Goal: Task Accomplishment & Management: Manage account settings

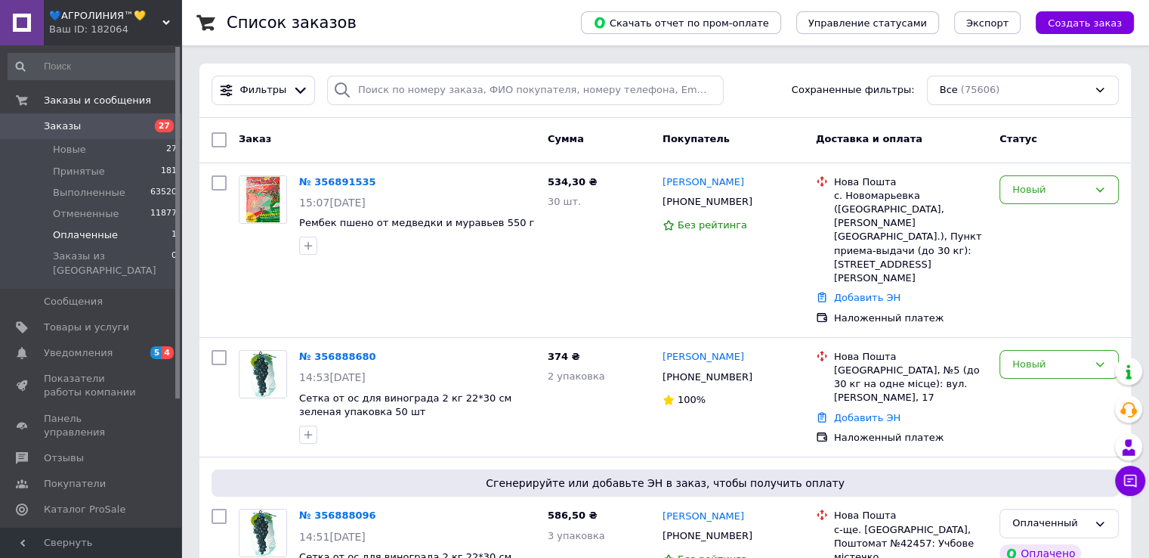
click at [154, 230] on li "Оплаченные 1" at bounding box center [93, 234] width 186 height 21
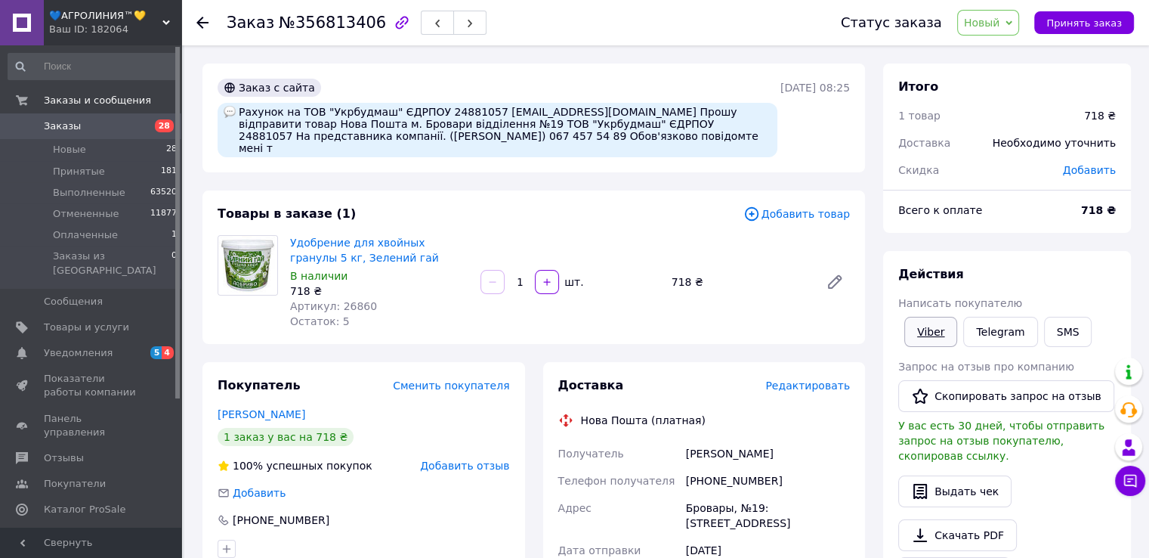
click at [938, 333] on link "Viber" at bounding box center [930, 332] width 53 height 30
drag, startPoint x: 293, startPoint y: 107, endPoint x: 342, endPoint y: 109, distance: 49.2
click at [342, 107] on div "Рахунок на ТОВ "Укрбудмаш" ЄДРПОУ 24881057 sergii.ubm@gmail.com Прошу відправит…" at bounding box center [498, 130] width 560 height 54
click at [108, 412] on span "Панель управления" at bounding box center [92, 425] width 96 height 27
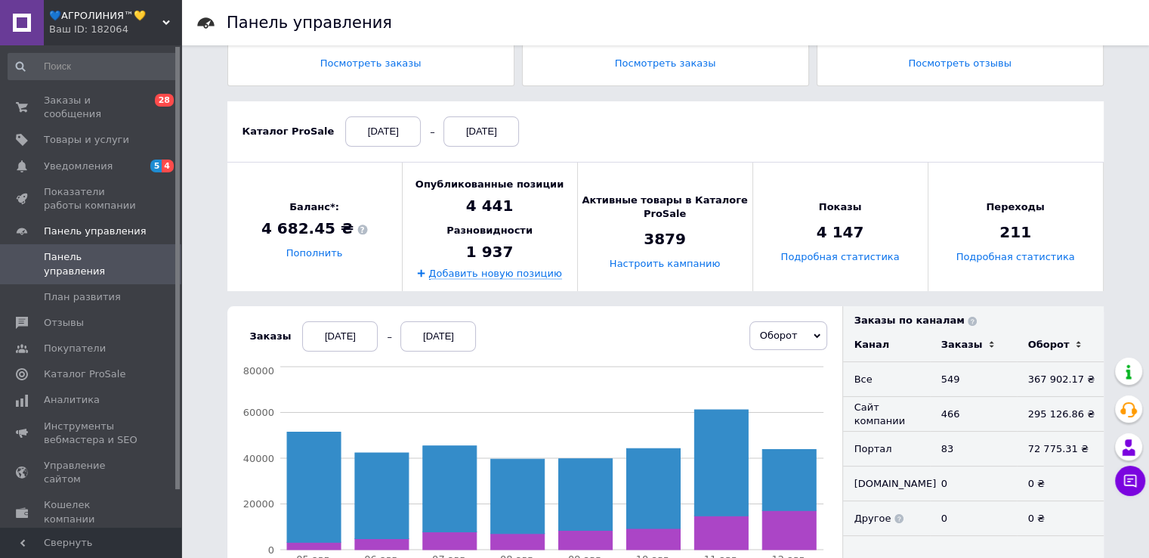
scroll to position [227, 0]
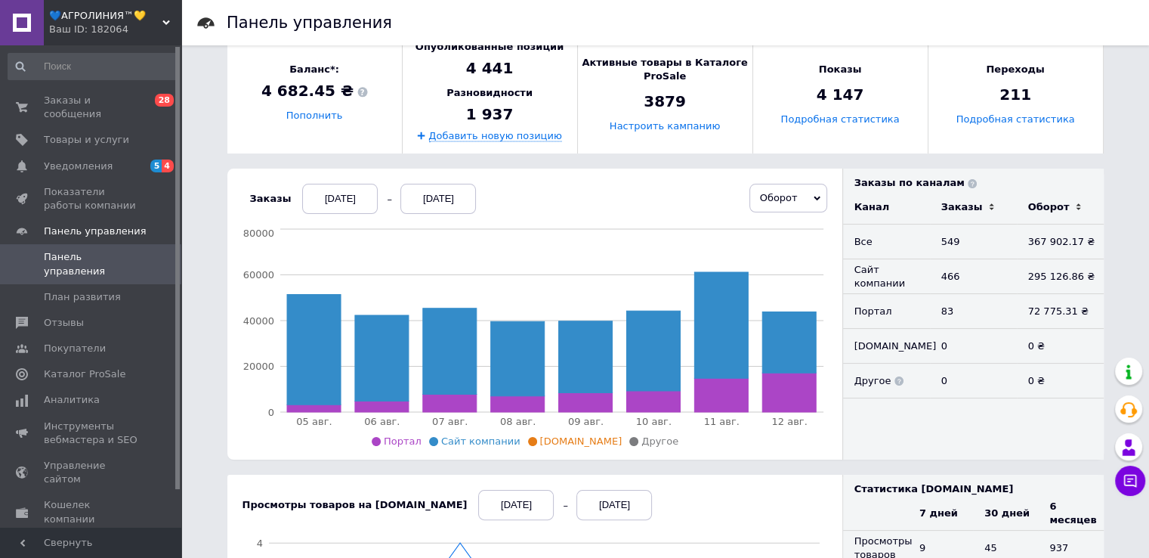
click at [352, 194] on div "05.08.2025" at bounding box center [340, 199] width 76 height 30
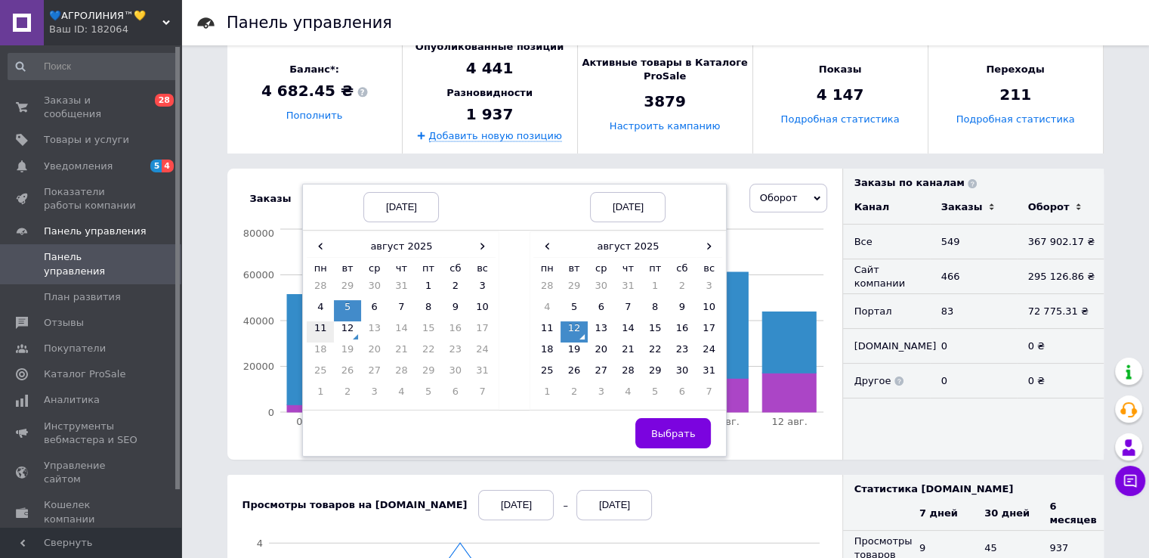
click at [312, 323] on td "11" at bounding box center [320, 331] width 27 height 21
click at [661, 430] on span "Выбрать" at bounding box center [673, 433] width 45 height 11
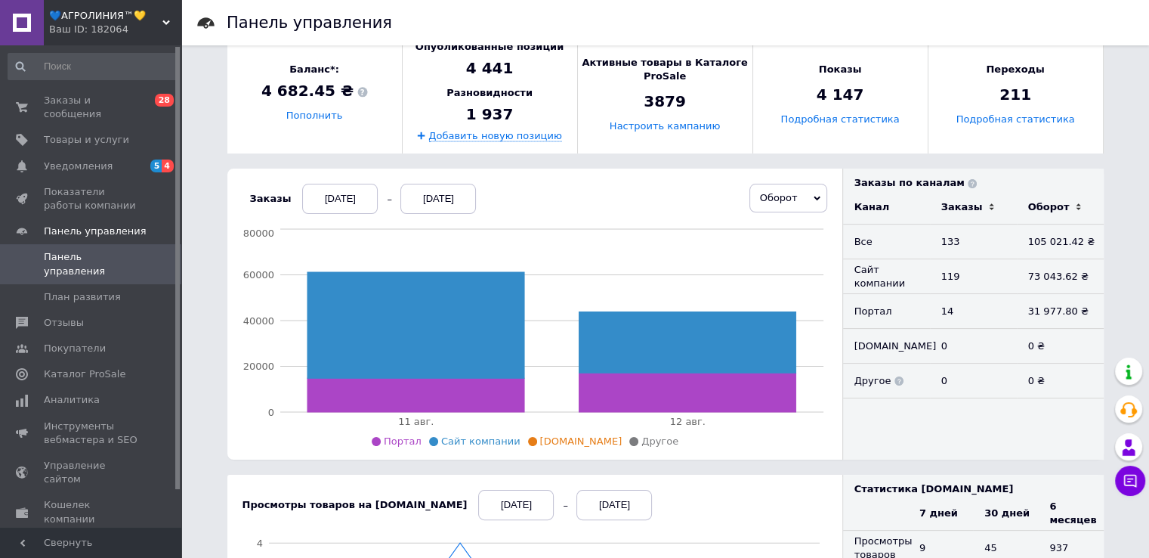
click at [339, 199] on div "[DATE]" at bounding box center [340, 199] width 76 height 30
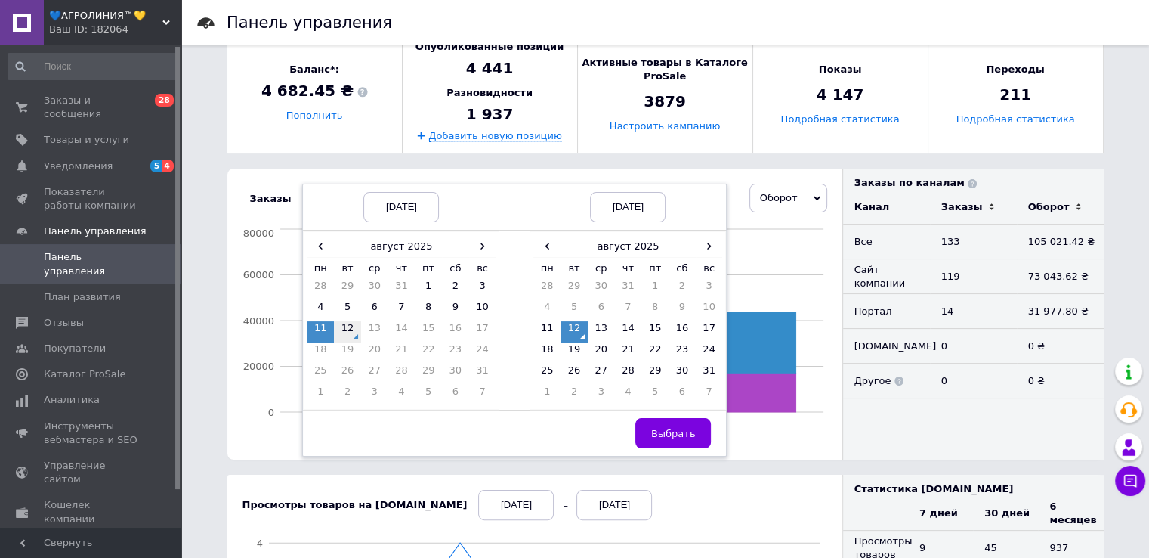
click at [342, 332] on td "12" at bounding box center [347, 331] width 27 height 21
click at [672, 440] on button "Выбрать" at bounding box center [673, 433] width 76 height 30
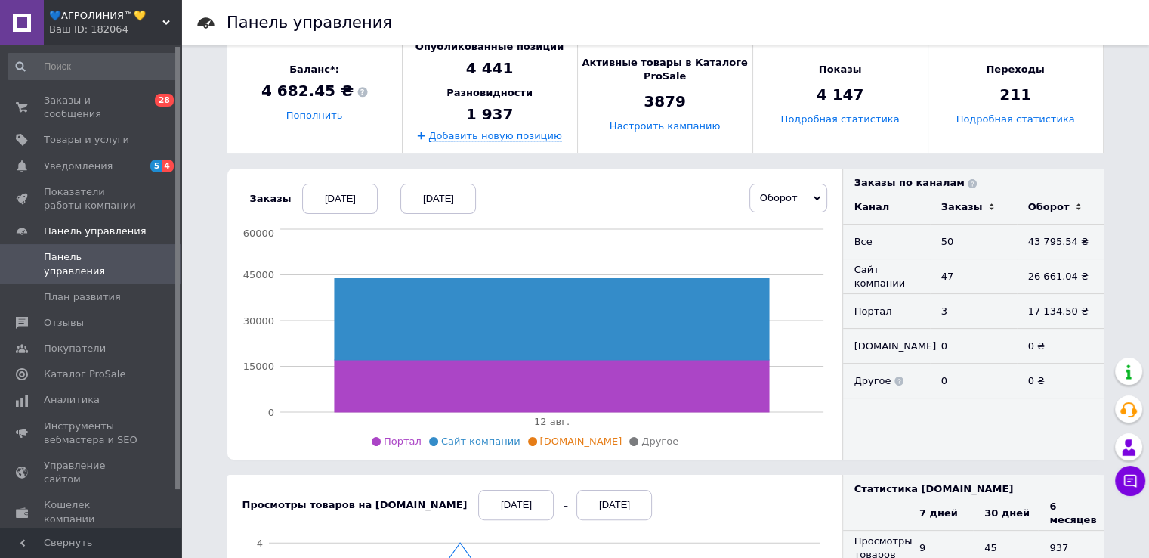
click at [342, 195] on div "[DATE]" at bounding box center [340, 199] width 76 height 30
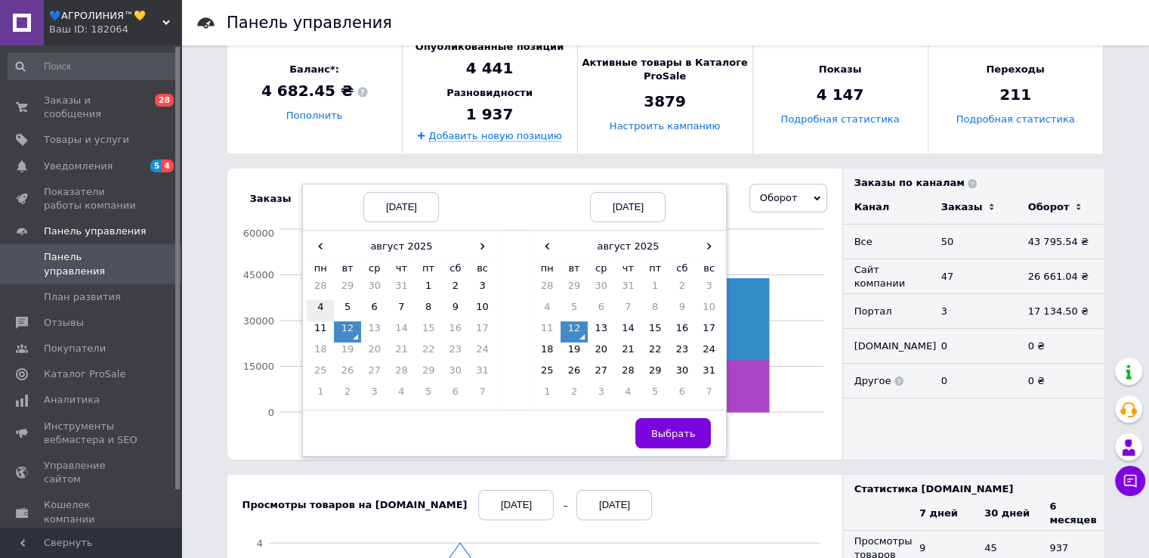
click at [307, 318] on td "4" at bounding box center [320, 310] width 27 height 21
click at [308, 323] on td "11" at bounding box center [320, 331] width 27 height 21
click at [540, 324] on td "11" at bounding box center [546, 331] width 27 height 21
click at [683, 423] on button "Выбрать" at bounding box center [673, 433] width 76 height 30
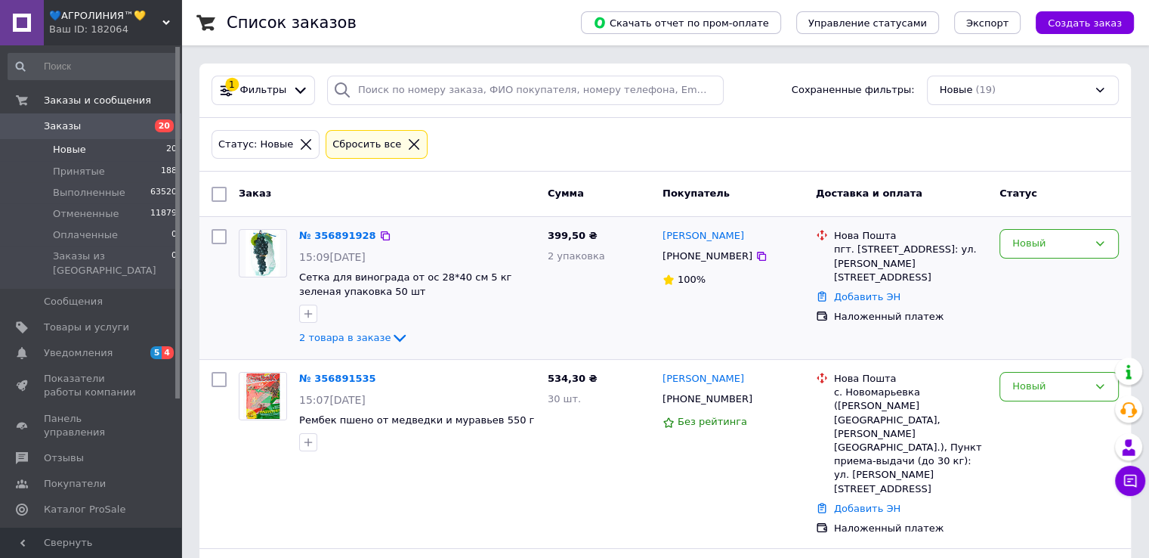
scroll to position [76, 0]
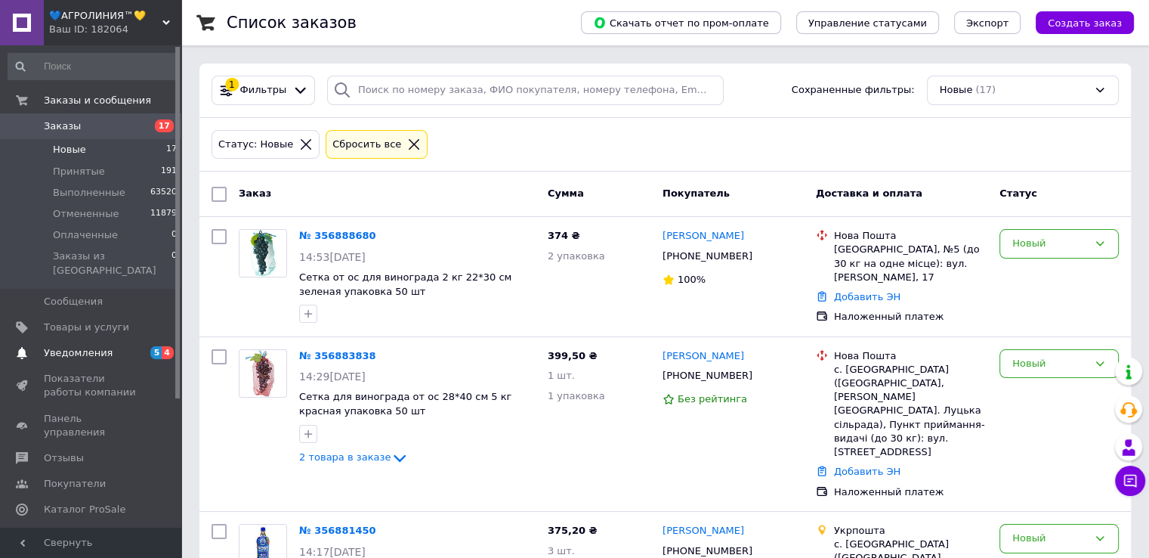
click at [134, 346] on span "Уведомления" at bounding box center [92, 353] width 96 height 14
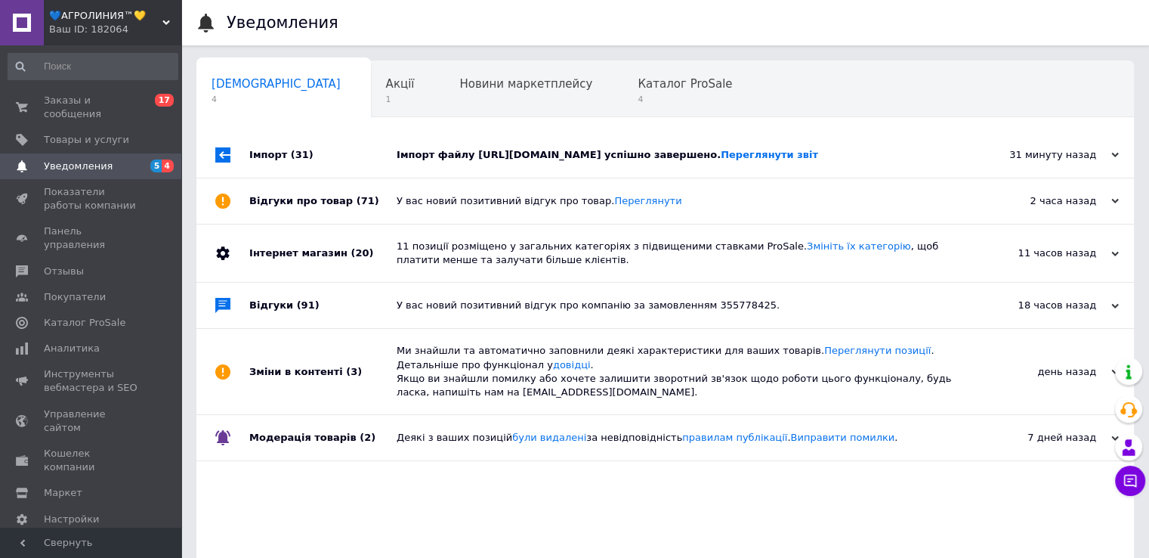
click at [546, 164] on div "Імпорт файлу [URL][DOMAIN_NAME] успішно завершено. Переглянути звіт" at bounding box center [682, 154] width 571 height 45
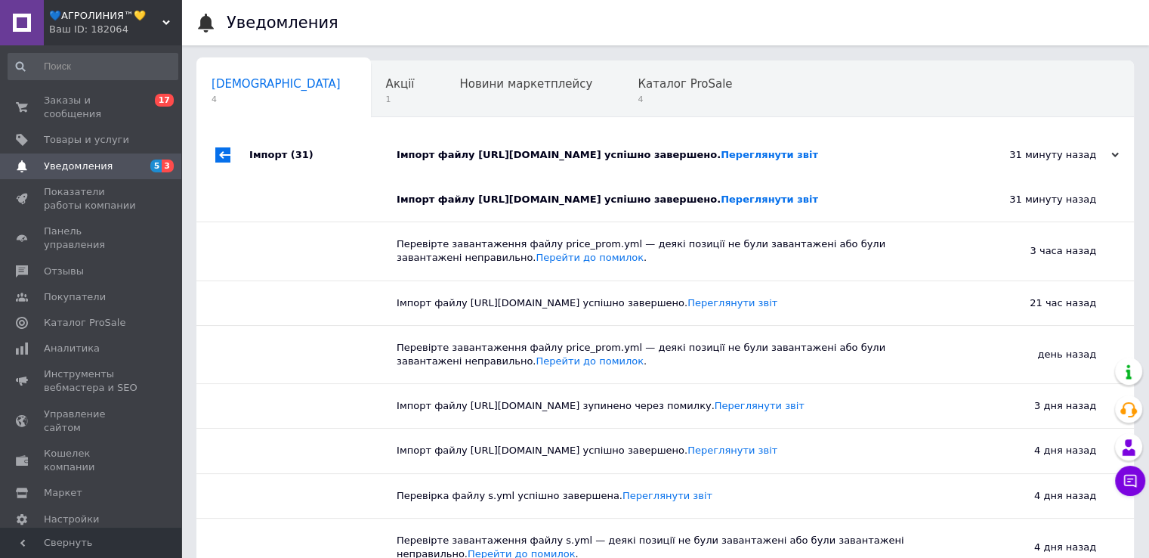
click at [546, 164] on div "Імпорт файлу [URL][DOMAIN_NAME] успішно завершено. Переглянути звіт" at bounding box center [682, 154] width 571 height 45
